Goal: Find specific page/section: Find specific page/section

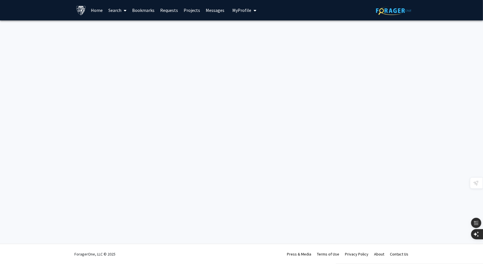
click at [103, 9] on link "Home" at bounding box center [97, 10] width 18 height 20
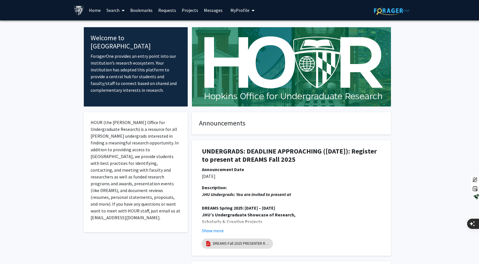
click at [123, 10] on icon at bounding box center [123, 10] width 3 height 5
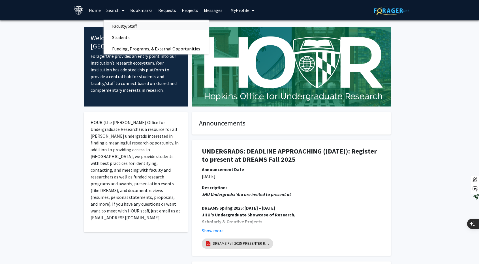
click at [124, 28] on span "Faculty/Staff" at bounding box center [125, 25] width 42 height 11
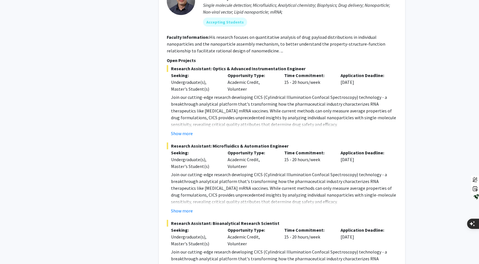
scroll to position [2793, 0]
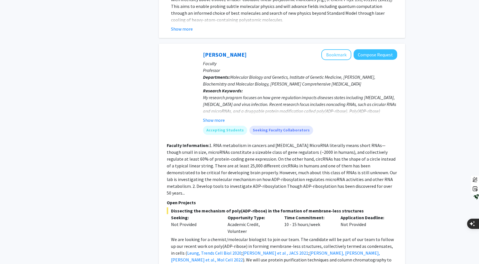
scroll to position [2009, 0]
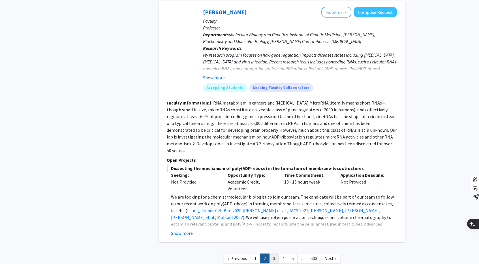
click at [276, 253] on link "3" at bounding box center [274, 258] width 10 height 10
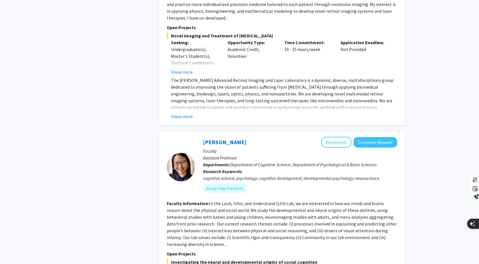
scroll to position [1072, 0]
